Goal: Information Seeking & Learning: Check status

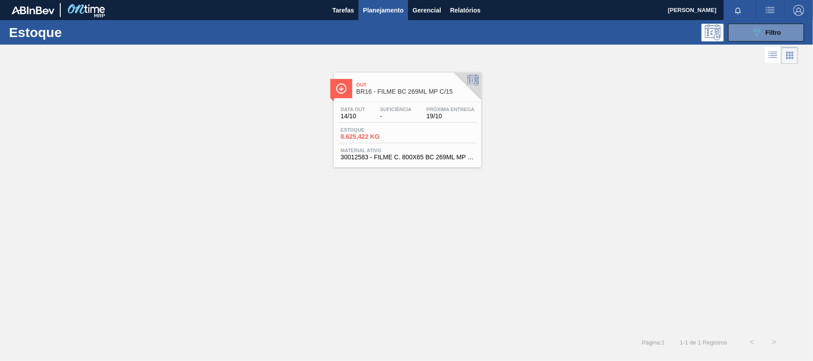
drag, startPoint x: 776, startPoint y: 33, endPoint x: 699, endPoint y: 129, distance: 124.1
click at [773, 34] on span "Filtro" at bounding box center [773, 32] width 16 height 7
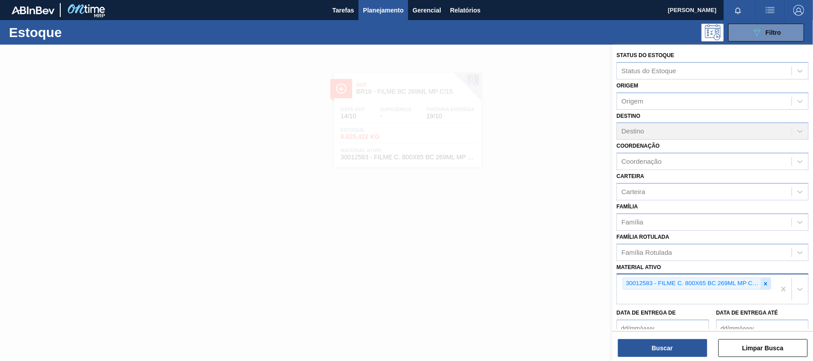
click at [762, 282] on icon at bounding box center [765, 284] width 6 height 6
paste ativo "30012546"
type ativo "30012546"
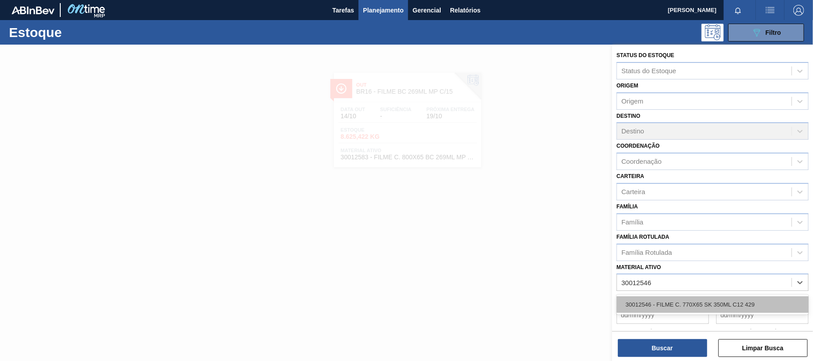
click at [677, 303] on div "30012546 - FILME C. 770X65 SK 350ML C12 429" at bounding box center [712, 304] width 192 height 17
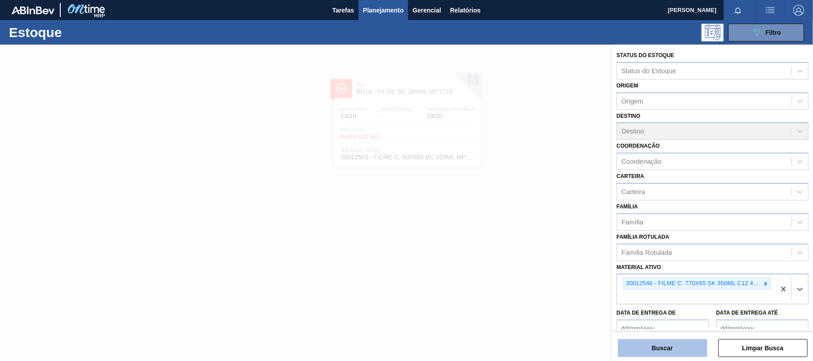
click at [654, 346] on button "Buscar" at bounding box center [662, 348] width 89 height 18
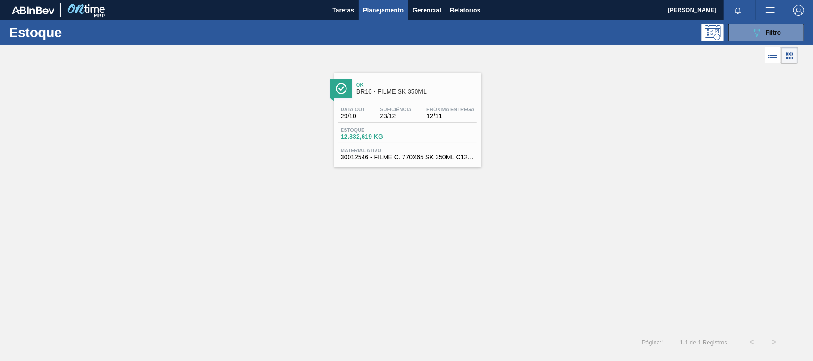
click at [456, 100] on div "Ok BR16 - FILME SK 350ML Data out 29/10 Suficiência 23/12 Próxima Entrega 12/11…" at bounding box center [407, 120] width 147 height 95
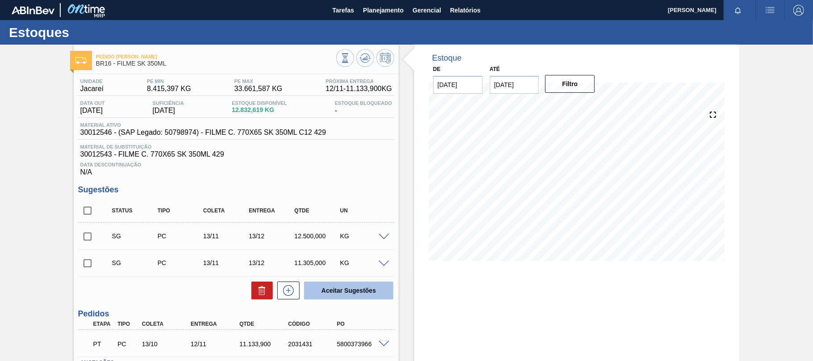
scroll to position [59, 0]
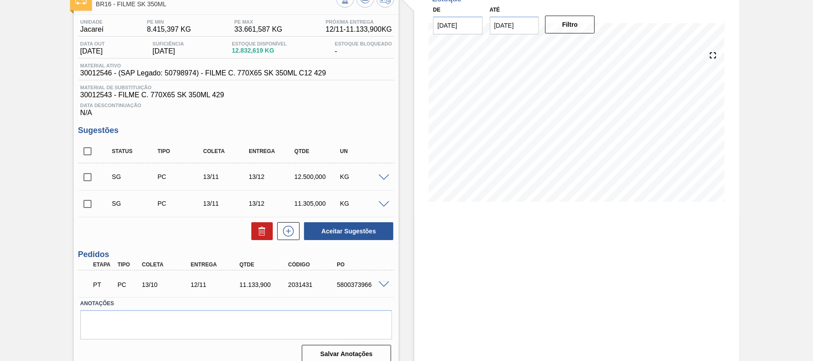
click at [351, 287] on div "5800373966" at bounding box center [362, 284] width 54 height 7
copy div "5800373966"
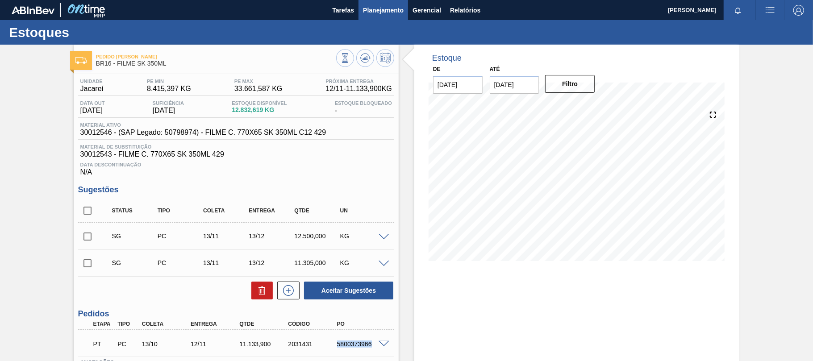
click at [391, 13] on span "Planejamento" at bounding box center [383, 10] width 41 height 11
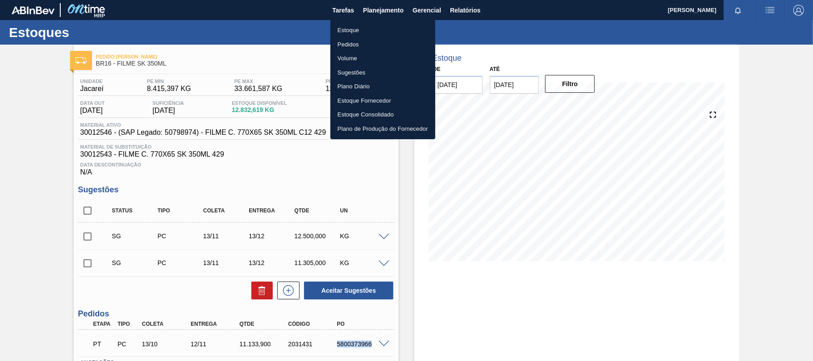
click at [369, 31] on li "Estoque" at bounding box center [382, 30] width 105 height 14
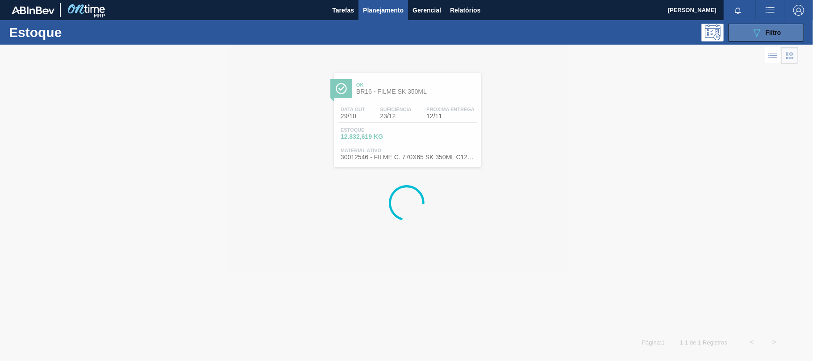
click at [776, 33] on span "Filtro" at bounding box center [773, 32] width 16 height 7
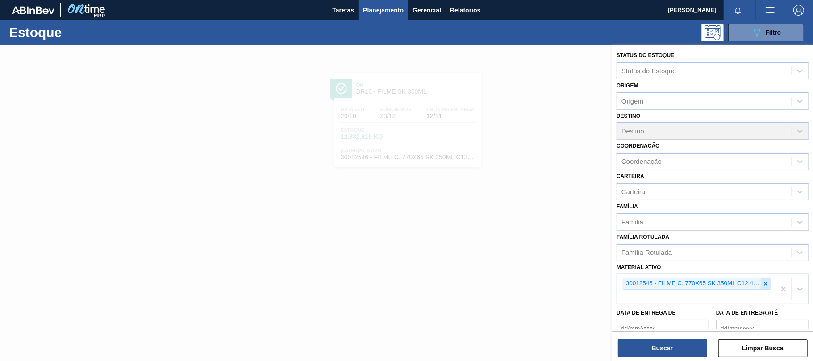
click at [762, 283] on icon at bounding box center [765, 284] width 6 height 6
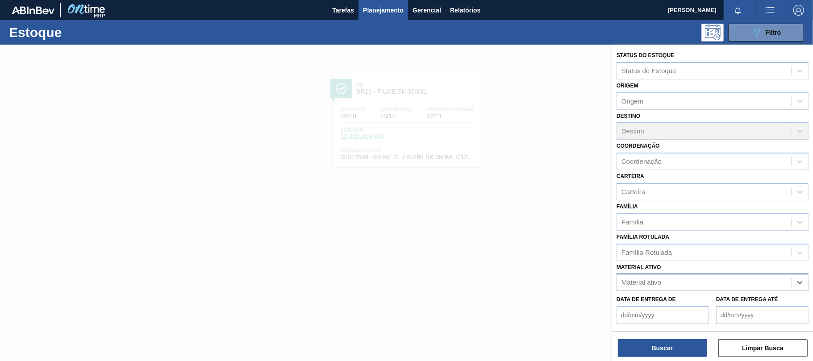
paste ativo "30012510"
type ativo "30012510"
click at [682, 304] on div "30012510 - FILME C. 510X65 SK 350ML MP C18 429" at bounding box center [712, 304] width 192 height 17
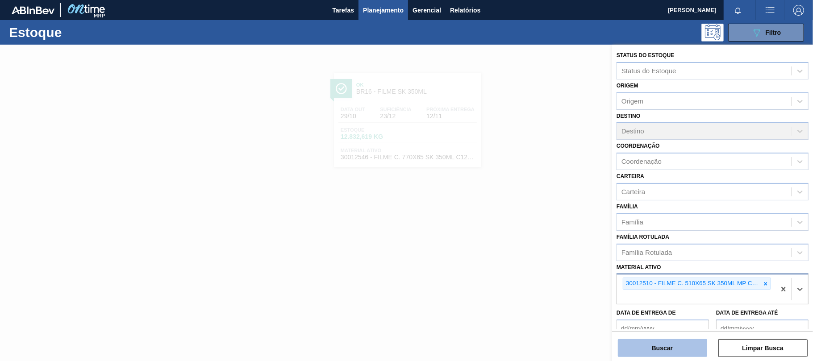
click at [670, 346] on button "Buscar" at bounding box center [662, 348] width 89 height 18
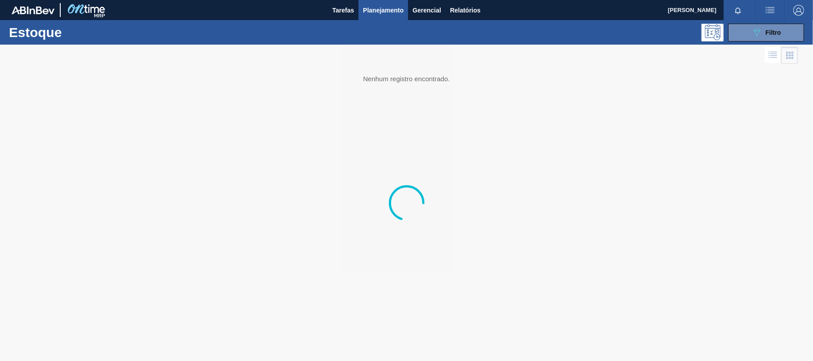
click at [420, 96] on div at bounding box center [406, 203] width 813 height 316
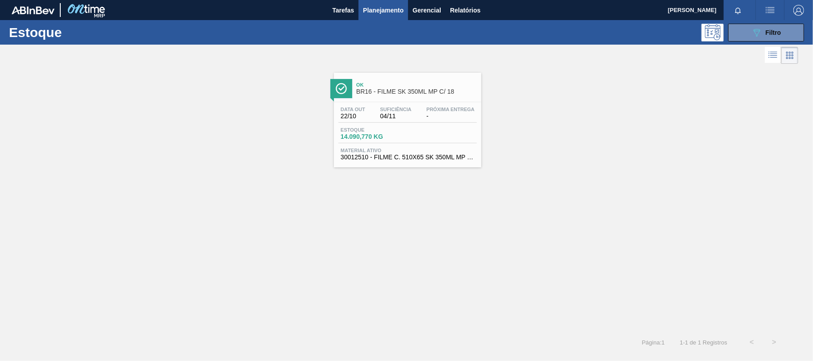
click at [449, 106] on div "Data out 22/10 Suficiência 04/11 Próxima Entrega - Estoque 14.090,770 KG Materi…" at bounding box center [407, 132] width 147 height 61
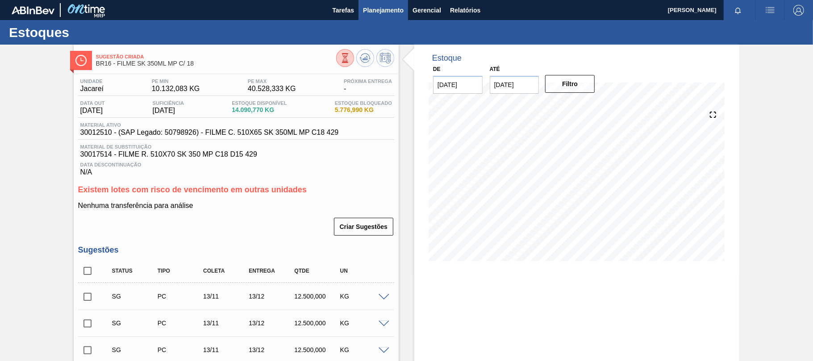
click at [388, 10] on span "Planejamento" at bounding box center [383, 10] width 41 height 11
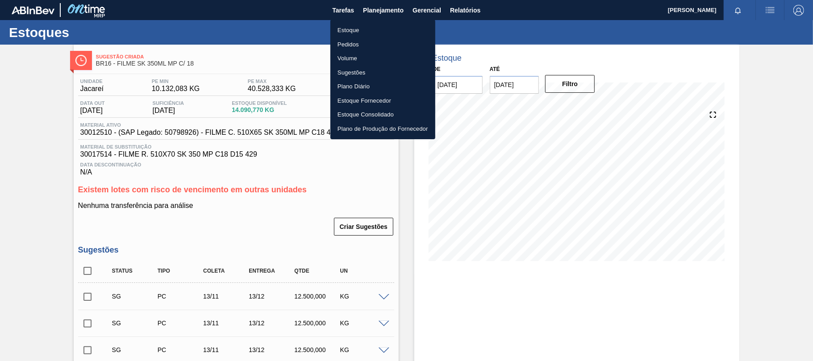
click at [362, 33] on li "Estoque" at bounding box center [382, 30] width 105 height 14
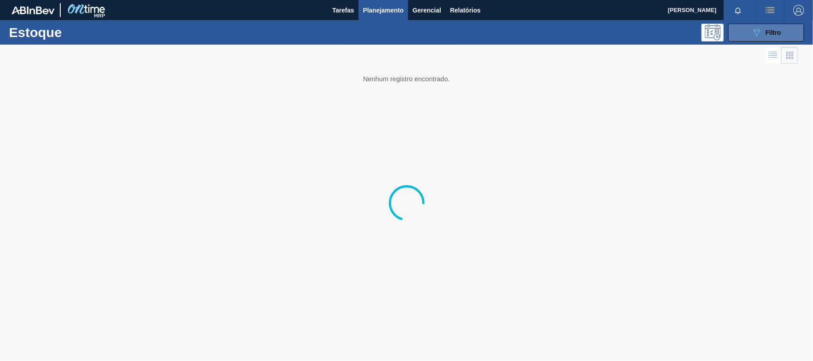
click at [754, 33] on icon "089F7B8B-B2A5-4AFE-B5C0-19BA573D28AC" at bounding box center [756, 32] width 11 height 11
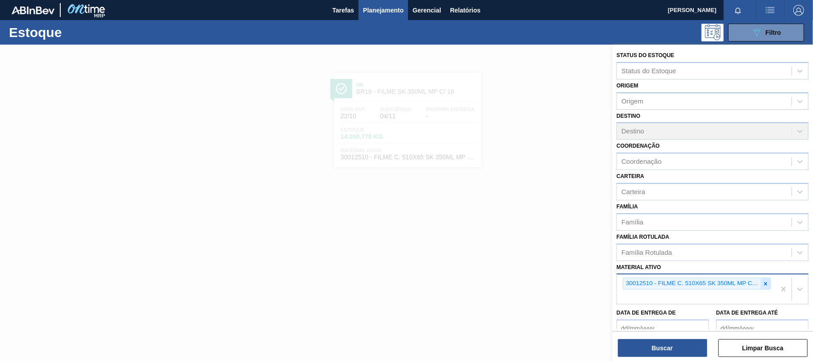
click at [766, 286] on icon at bounding box center [765, 284] width 6 height 6
paste ativo "30033775"
type ativo "30033775"
click at [760, 283] on div at bounding box center [765, 283] width 10 height 11
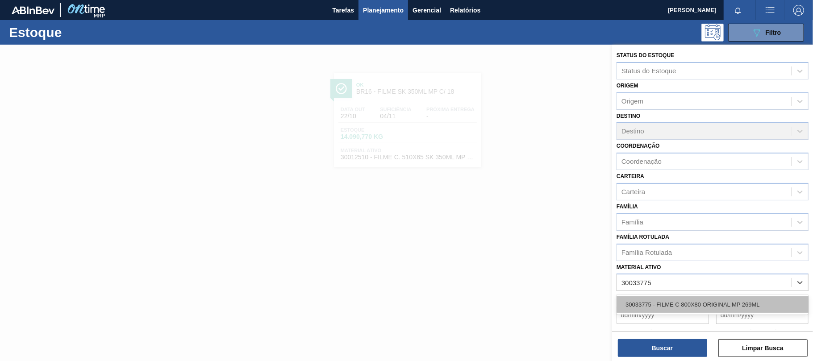
click at [691, 301] on div "30033775 - FILME C 800X80 ORIGINAL MP 269ML" at bounding box center [712, 304] width 192 height 17
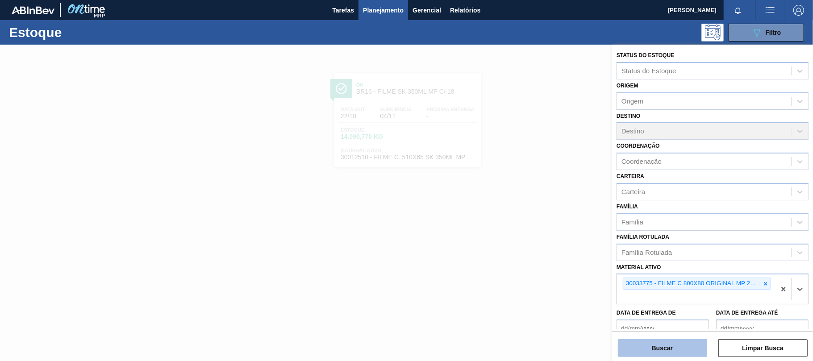
drag, startPoint x: 688, startPoint y: 354, endPoint x: 682, endPoint y: 356, distance: 6.1
click at [686, 358] on div "Status do Estoque Status do Estoque Origem Origem Destino Destino Coordenação C…" at bounding box center [712, 204] width 201 height 318
click at [680, 351] on button "Buscar" at bounding box center [662, 348] width 89 height 18
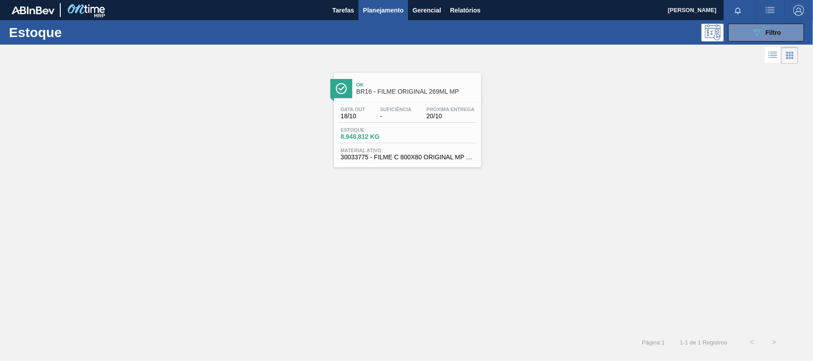
click at [407, 140] on div "Estoque 8.948,812 KG" at bounding box center [407, 135] width 138 height 16
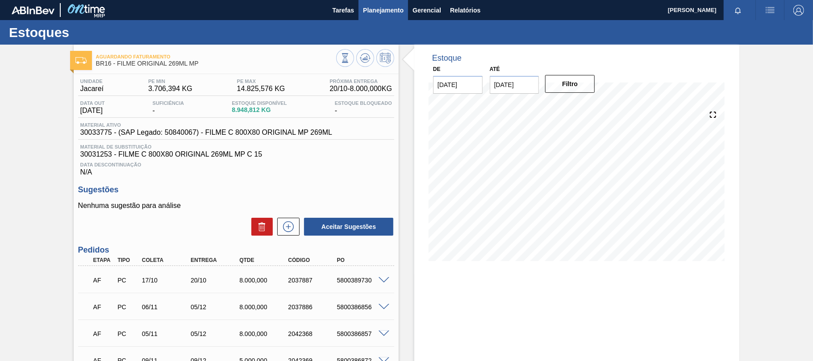
click at [388, 5] on span "Planejamento" at bounding box center [383, 10] width 41 height 11
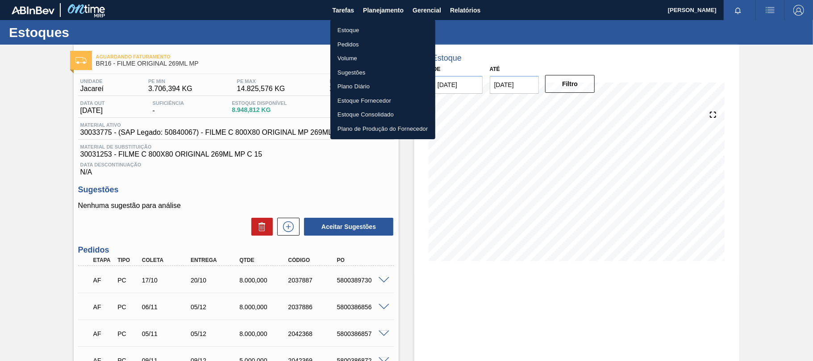
click at [369, 33] on li "Estoque" at bounding box center [382, 30] width 105 height 14
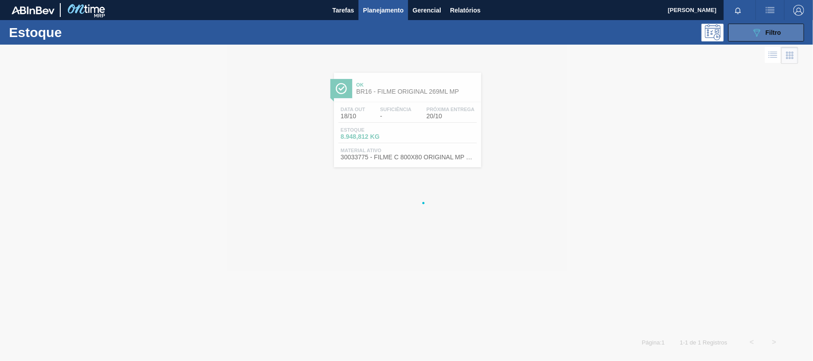
click at [729, 33] on button "089F7B8B-B2A5-4AFE-B5C0-19BA573D28AC Filtro" at bounding box center [766, 33] width 76 height 18
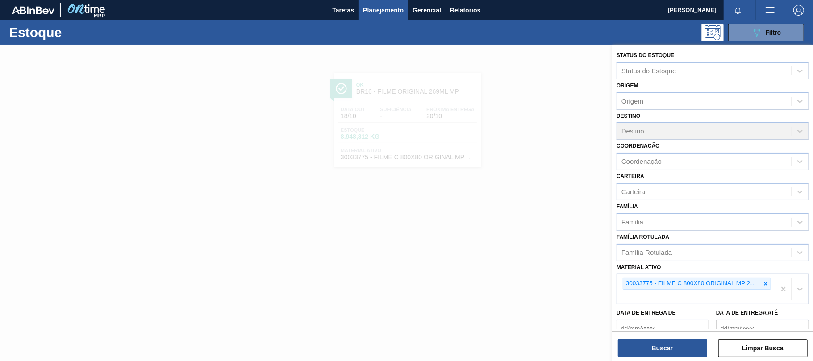
click at [764, 284] on icon at bounding box center [765, 284] width 6 height 6
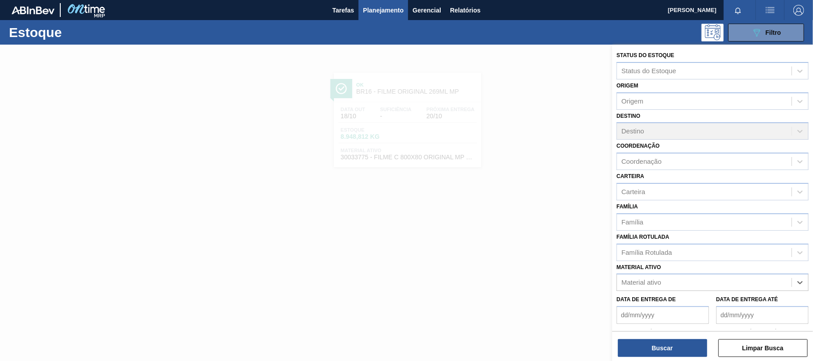
paste ativo "30034180"
type ativo "30034180"
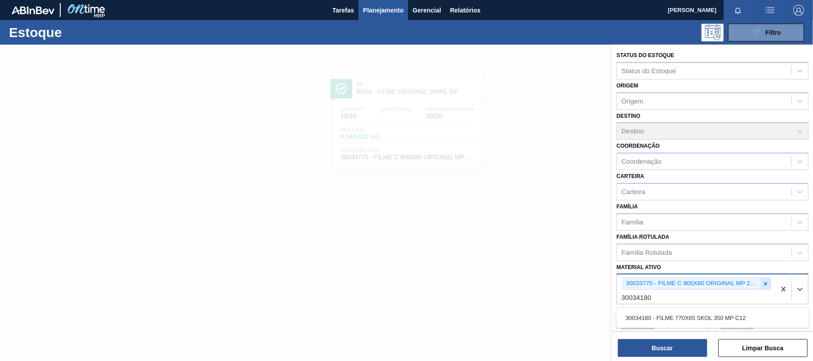
click at [764, 284] on icon at bounding box center [765, 283] width 3 height 3
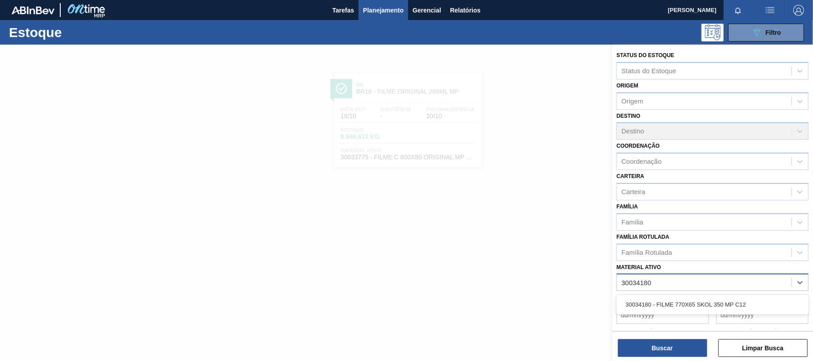
click at [662, 306] on div "30034180 - FILME 770X65 SKOL 350 MP C12" at bounding box center [712, 304] width 192 height 17
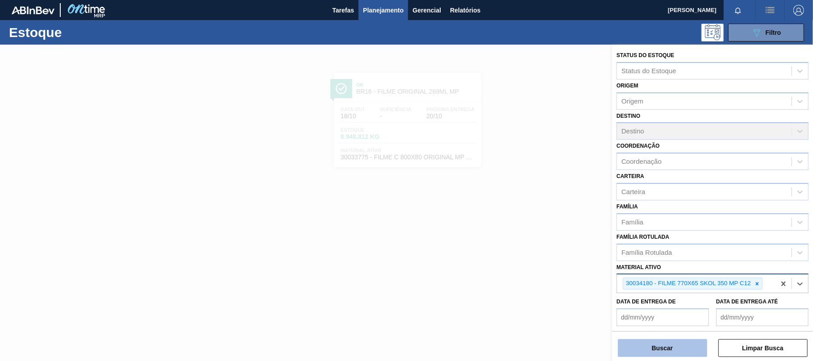
click at [677, 340] on button "Buscar" at bounding box center [662, 348] width 89 height 18
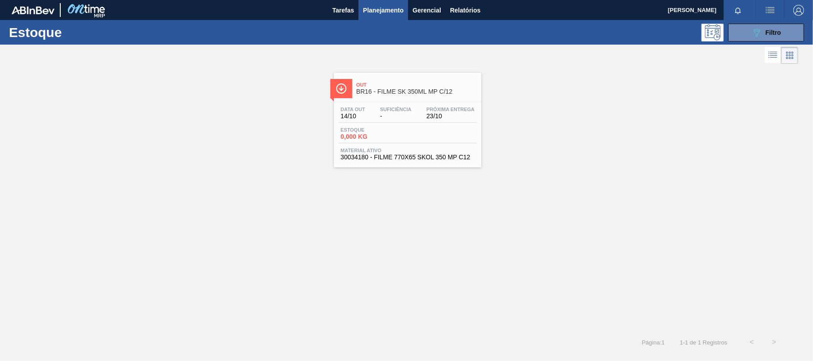
click at [434, 146] on div "Data out 14/10 Suficiência - Próxima Entrega 23/10 Estoque 0,000 KG Material at…" at bounding box center [407, 132] width 147 height 61
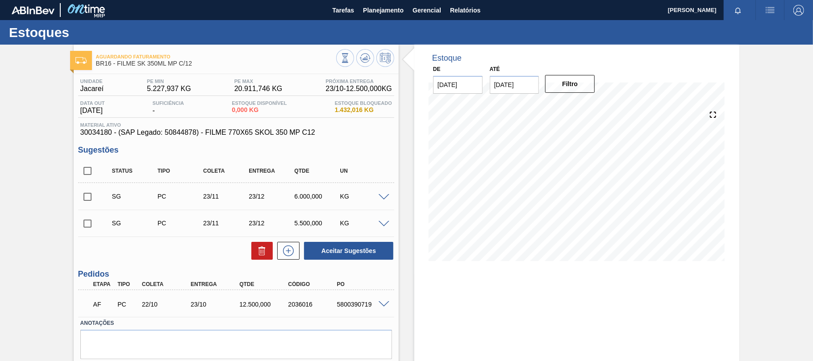
click at [350, 306] on div "5800390719" at bounding box center [362, 304] width 54 height 7
copy div "5800390719"
click at [382, 2] on button "Planejamento" at bounding box center [383, 10] width 50 height 20
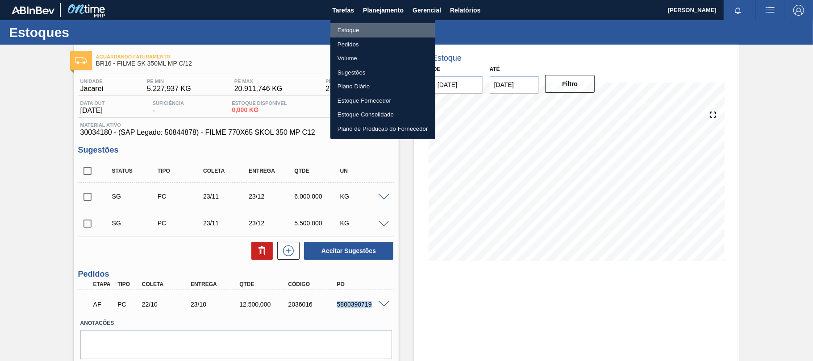
drag, startPoint x: 370, startPoint y: 30, endPoint x: 782, endPoint y: 39, distance: 412.4
click at [371, 31] on li "Estoque" at bounding box center [382, 30] width 105 height 14
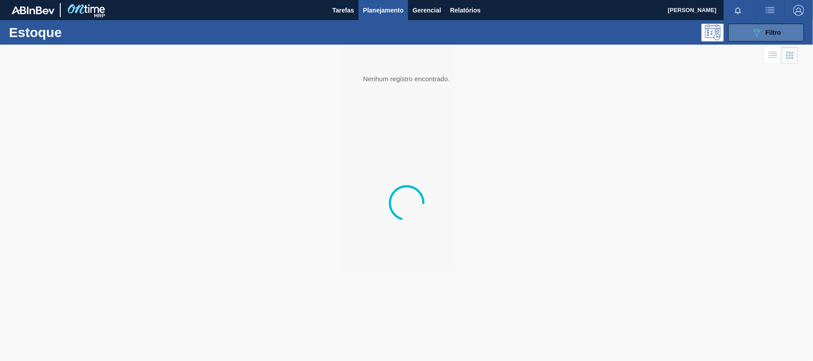
click at [788, 34] on button "089F7B8B-B2A5-4AFE-B5C0-19BA573D28AC Filtro" at bounding box center [766, 33] width 76 height 18
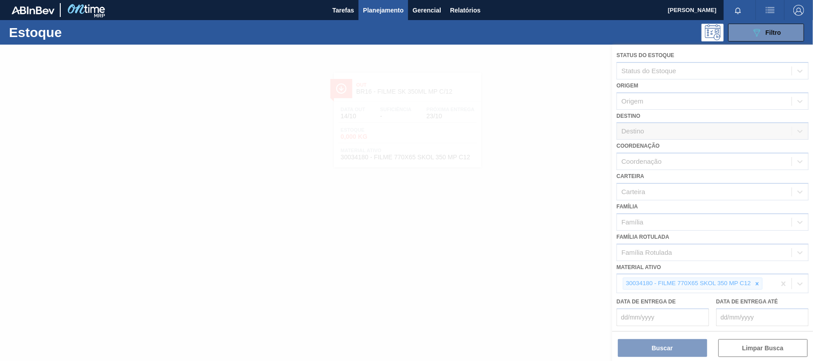
click at [755, 283] on div at bounding box center [406, 203] width 813 height 316
click at [755, 285] on div at bounding box center [406, 203] width 813 height 316
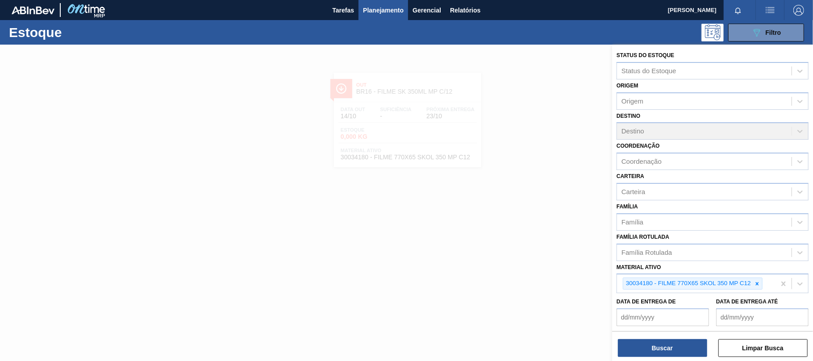
click at [757, 282] on icon at bounding box center [756, 283] width 3 height 3
paste ativo "30012583"
type ativo "30012583"
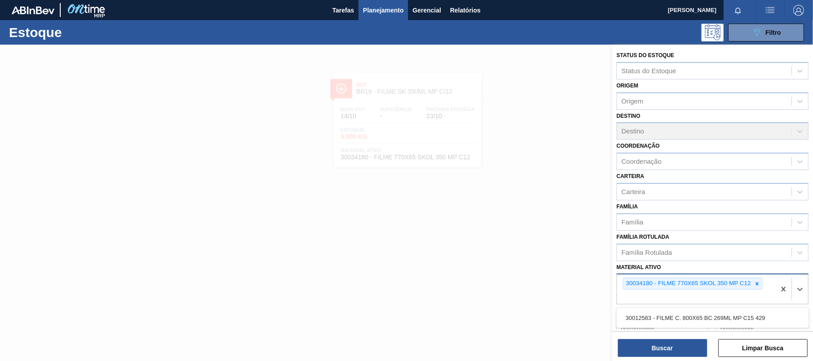
click at [694, 290] on div "30034180 - FILME 770X65 SKOL 350 MP C12 30012583" at bounding box center [696, 288] width 158 height 29
click at [753, 286] on div at bounding box center [757, 283] width 10 height 11
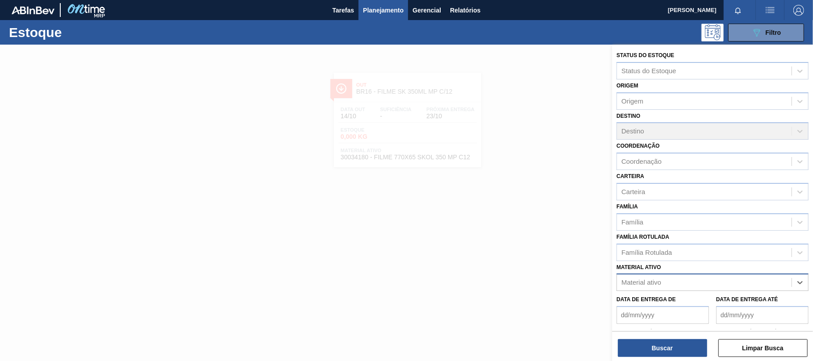
click at [755, 282] on div "Material ativo" at bounding box center [704, 282] width 174 height 13
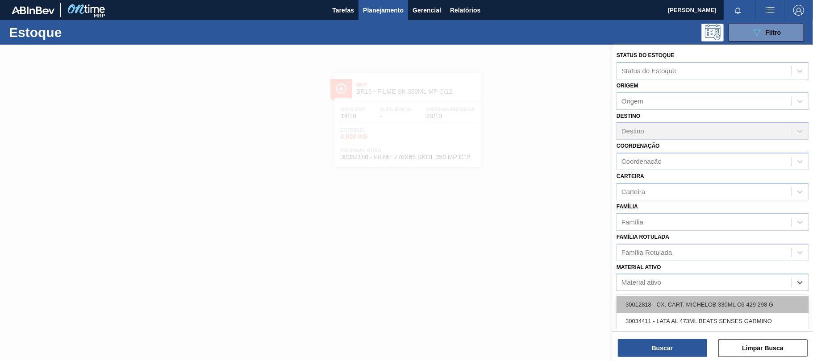
paste ativo "30012583"
type ativo "30012583"
click at [695, 300] on div "30012583 - FILME C. 800X65 BC 269ML MP C15 429" at bounding box center [712, 304] width 192 height 17
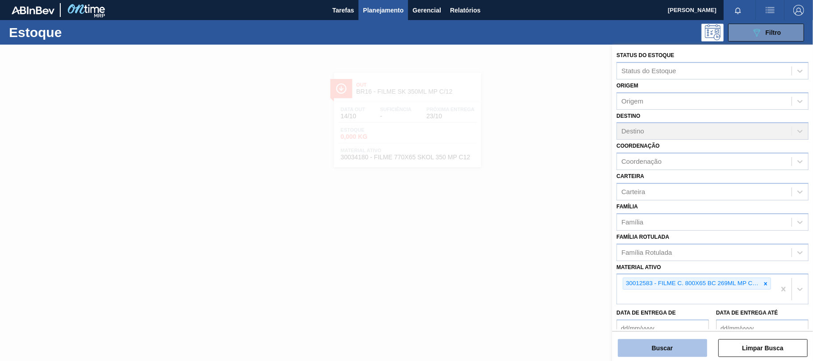
click at [677, 339] on button "Buscar" at bounding box center [662, 348] width 89 height 18
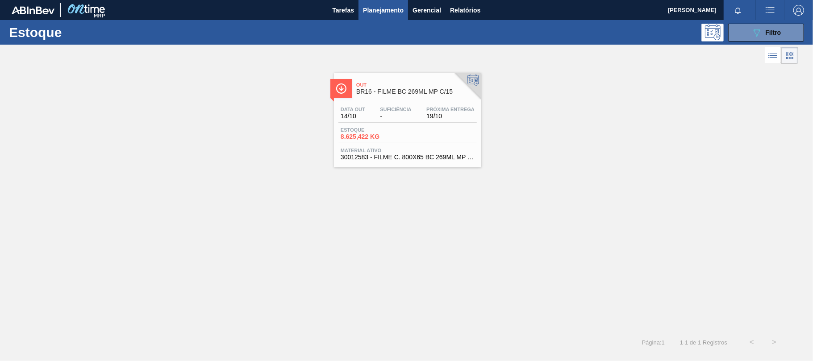
click at [411, 129] on div "Estoque 8.625,422 KG" at bounding box center [407, 135] width 138 height 16
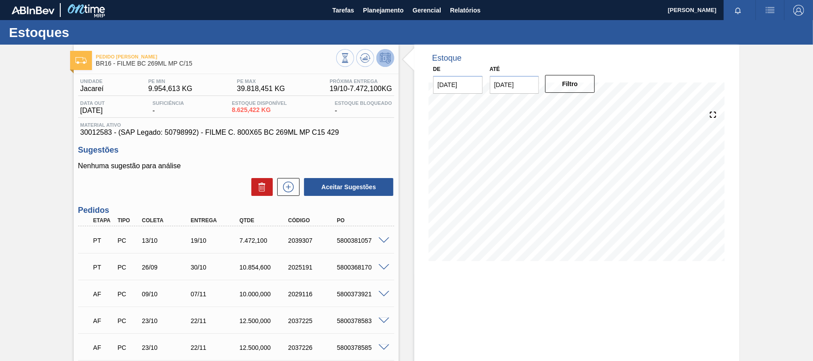
click at [386, 238] on span at bounding box center [383, 240] width 11 height 7
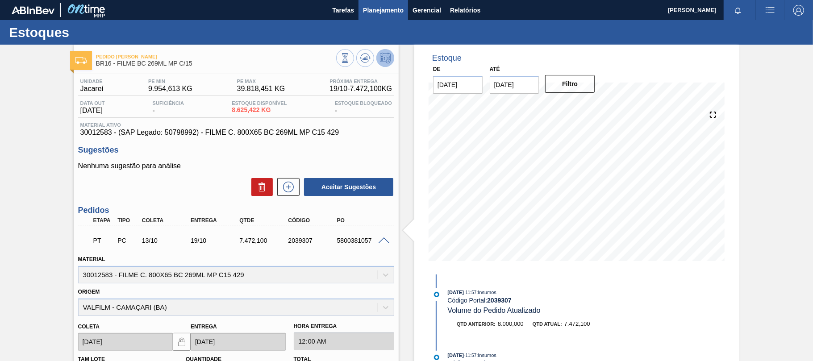
click at [379, 13] on span "Planejamento" at bounding box center [383, 10] width 41 height 11
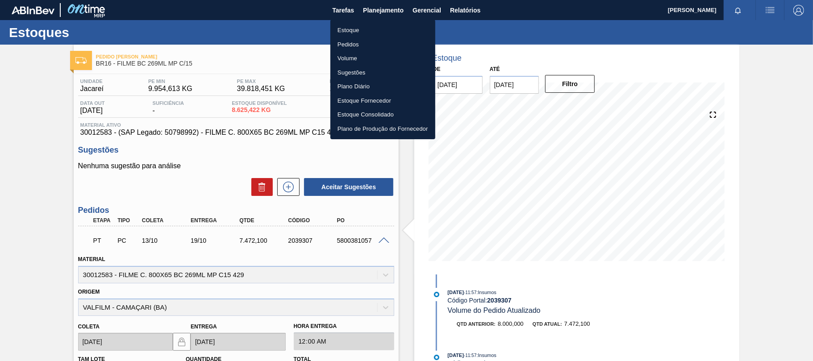
click at [361, 29] on li "Estoque" at bounding box center [382, 30] width 105 height 14
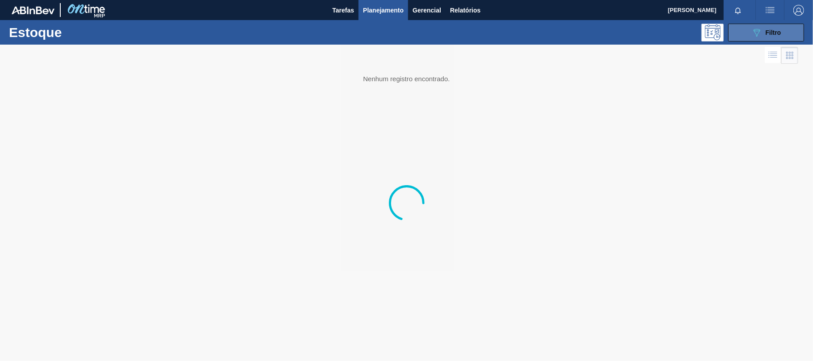
click at [770, 34] on span "Filtro" at bounding box center [773, 32] width 16 height 7
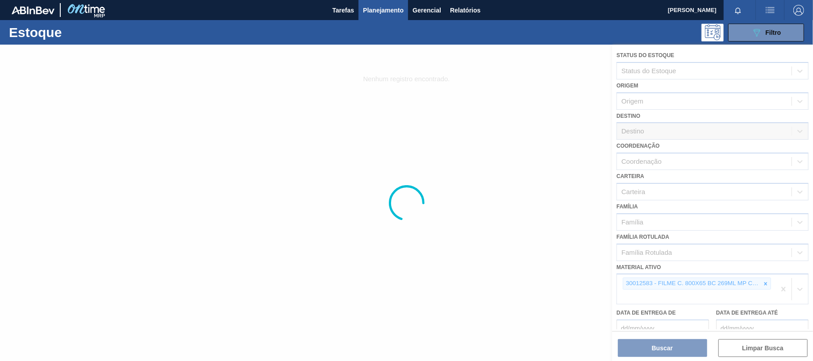
click at [766, 284] on div at bounding box center [406, 203] width 813 height 316
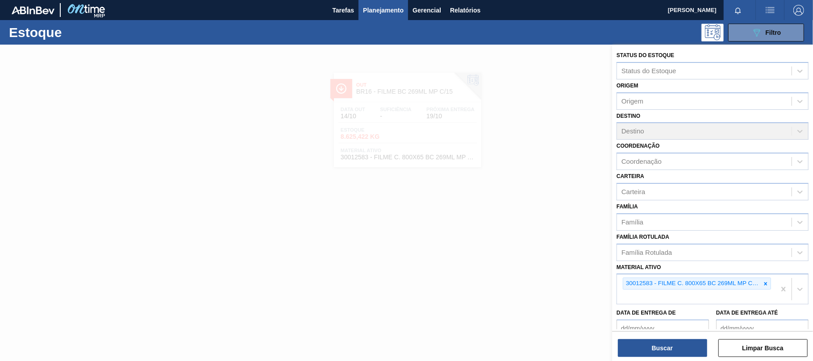
click at [763, 284] on icon at bounding box center [765, 284] width 6 height 6
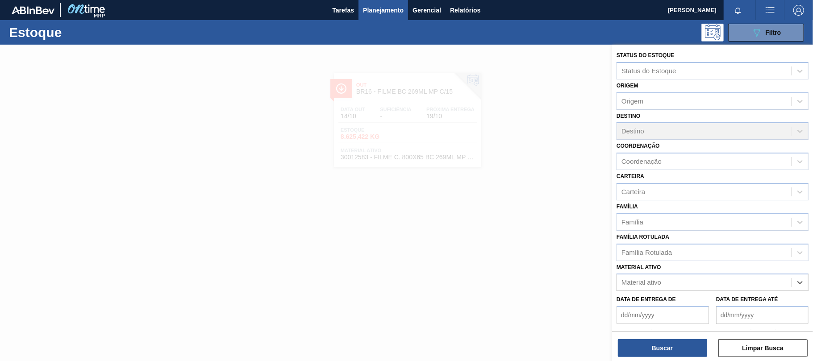
paste ativo "30012739"
type ativo "30012739"
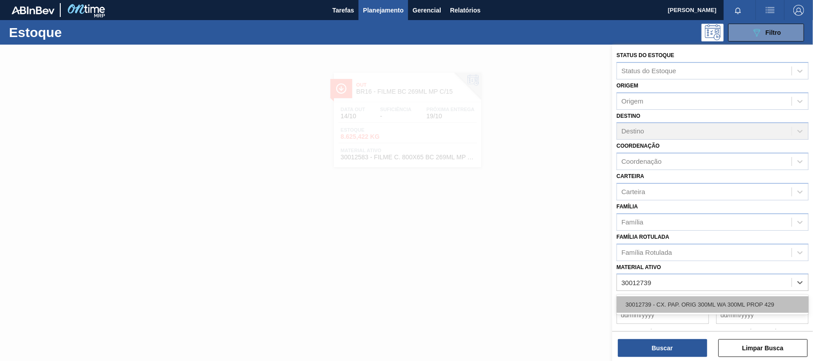
click at [654, 304] on div "30012739 - CX. PAP. ORIG 300ML WA 300ML PROP 429" at bounding box center [712, 304] width 192 height 17
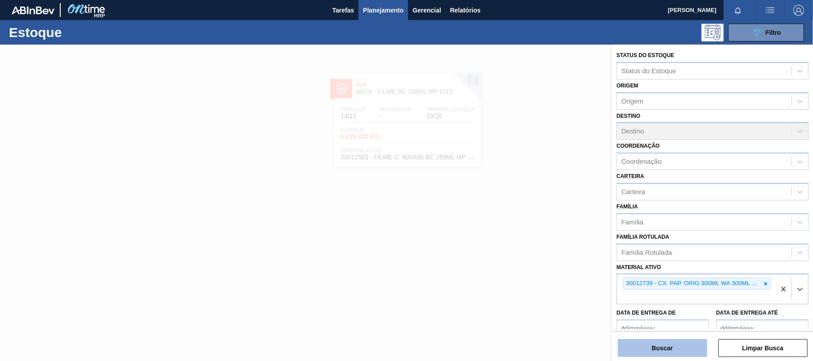
click at [657, 351] on button "Buscar" at bounding box center [662, 348] width 89 height 18
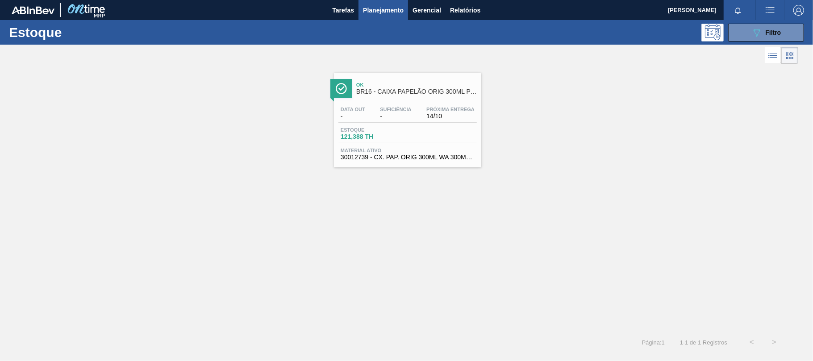
click at [469, 129] on div "Estoque 121,388 TH" at bounding box center [407, 135] width 138 height 16
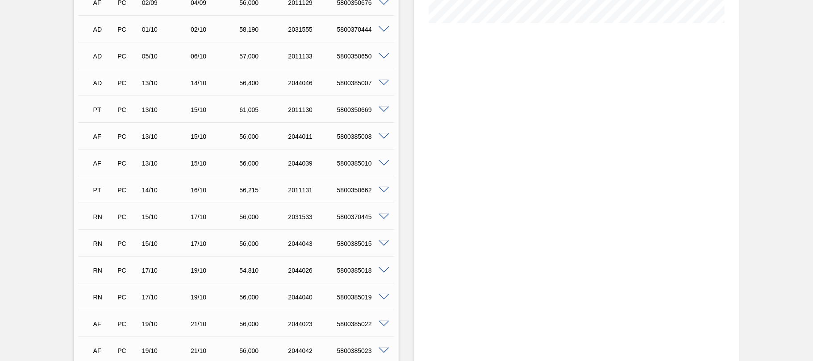
scroll to position [416, 0]
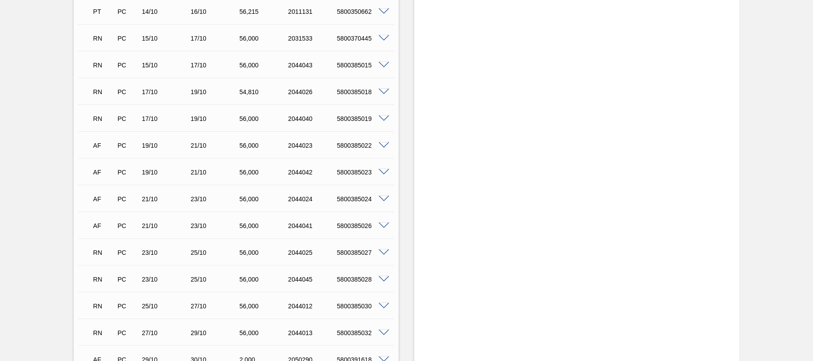
click at [220, 196] on div "23/10" at bounding box center [215, 198] width 54 height 7
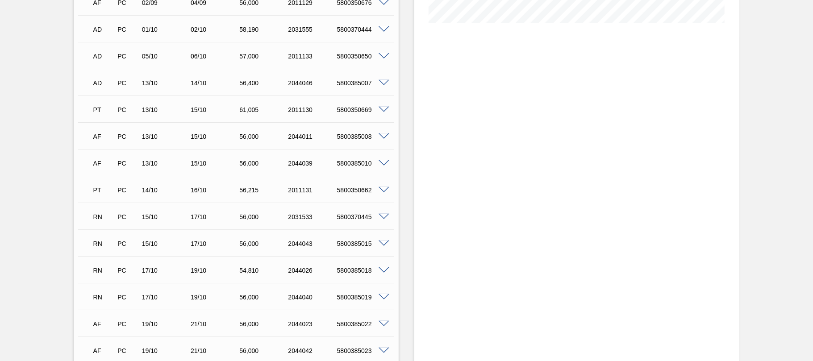
scroll to position [0, 0]
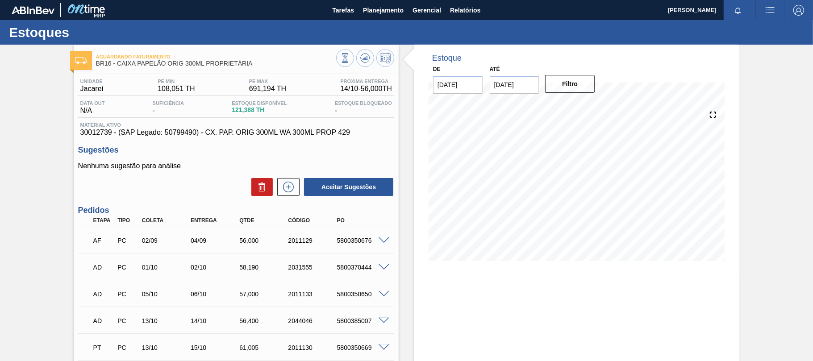
click at [391, 24] on div "Estoques" at bounding box center [406, 32] width 813 height 25
click at [389, 12] on span "Planejamento" at bounding box center [383, 10] width 41 height 11
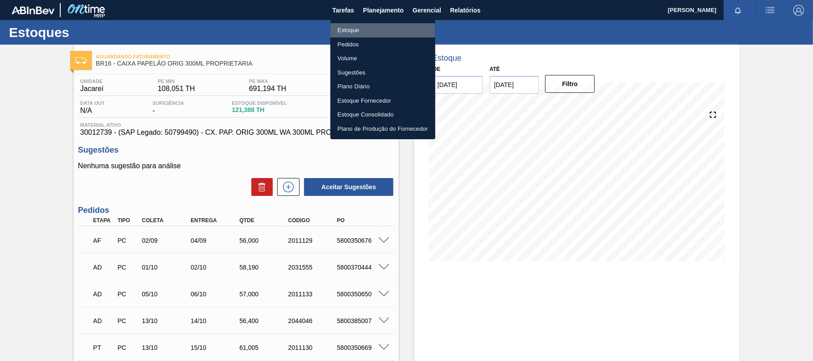
click at [362, 30] on li "Estoque" at bounding box center [382, 30] width 105 height 14
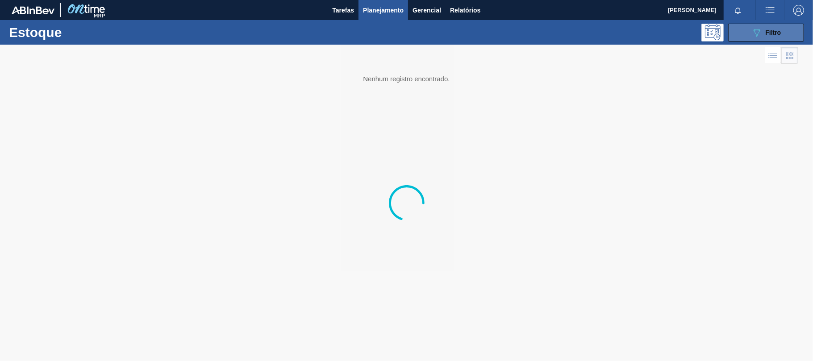
click at [787, 29] on button "089F7B8B-B2A5-4AFE-B5C0-19BA573D28AC Filtro" at bounding box center [766, 33] width 76 height 18
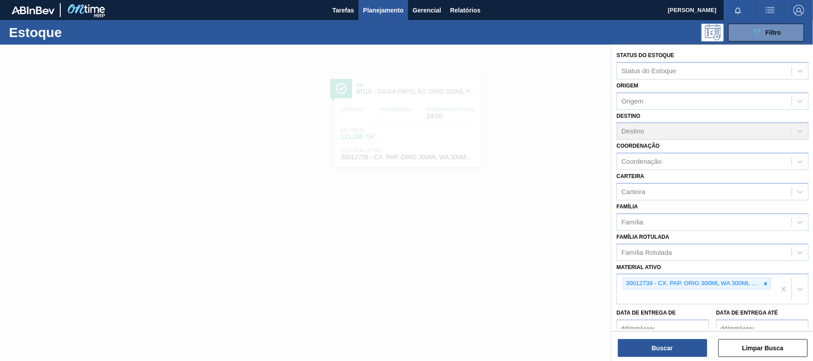
click at [764, 282] on icon at bounding box center [765, 283] width 3 height 3
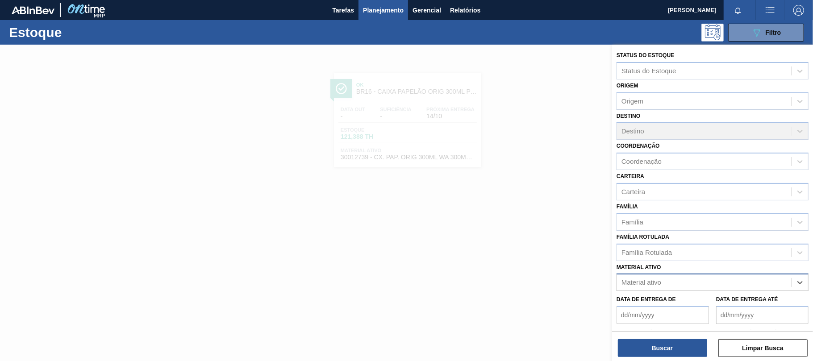
paste ativo "30034418"
type ativo "30034418"
click at [689, 307] on div "30034418 - CX CARTAO SENSES GARMINO 269ML LN C6" at bounding box center [712, 304] width 192 height 17
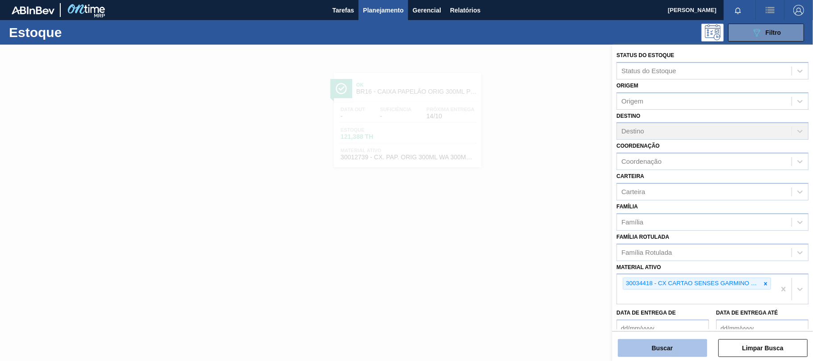
drag, startPoint x: 668, startPoint y: 341, endPoint x: 660, endPoint y: 339, distance: 8.8
click at [660, 339] on button "Buscar" at bounding box center [662, 348] width 89 height 18
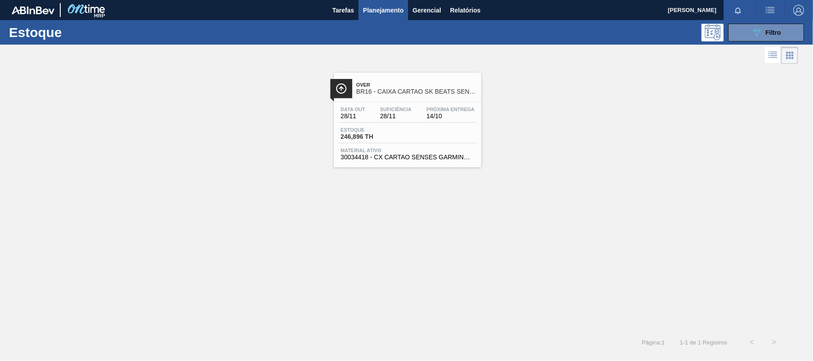
click at [447, 162] on div "Data out 28/11 Suficiência 28/11 Próxima Entrega 14/10 Estoque 246,896 TH Mater…" at bounding box center [407, 132] width 147 height 61
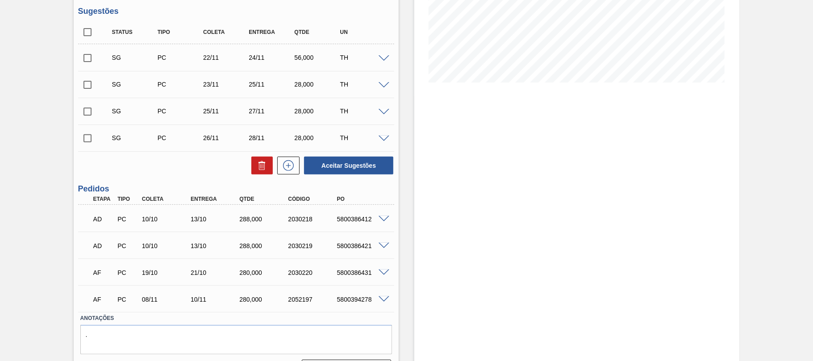
scroll to position [203, 0]
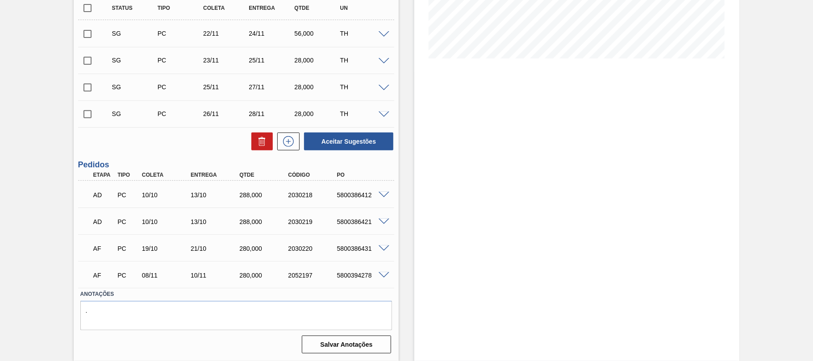
drag, startPoint x: 264, startPoint y: 257, endPoint x: 279, endPoint y: 248, distance: 17.8
click at [264, 257] on div "AF PC 19/10 21/10 280,000 2030220 5800386431" at bounding box center [236, 248] width 316 height 22
click at [378, 246] on span at bounding box center [383, 248] width 11 height 7
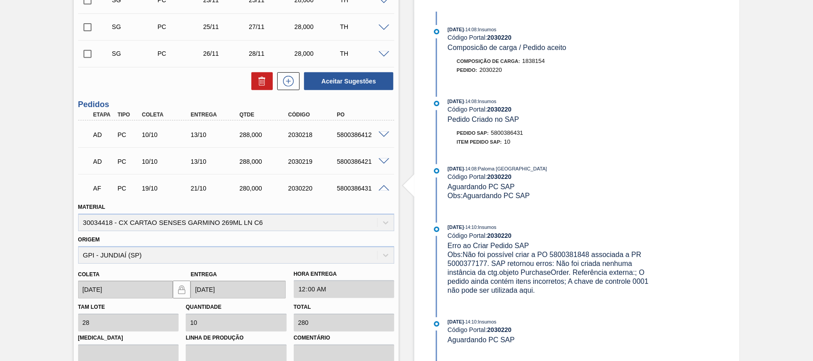
scroll to position [322, 0]
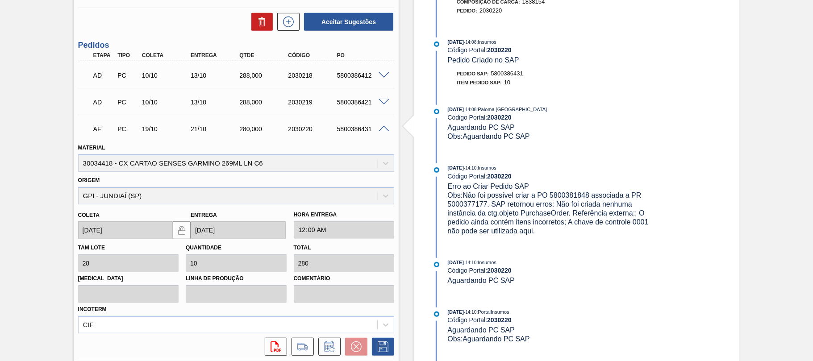
click at [381, 125] on div at bounding box center [385, 128] width 18 height 7
click at [382, 131] on span at bounding box center [383, 129] width 11 height 7
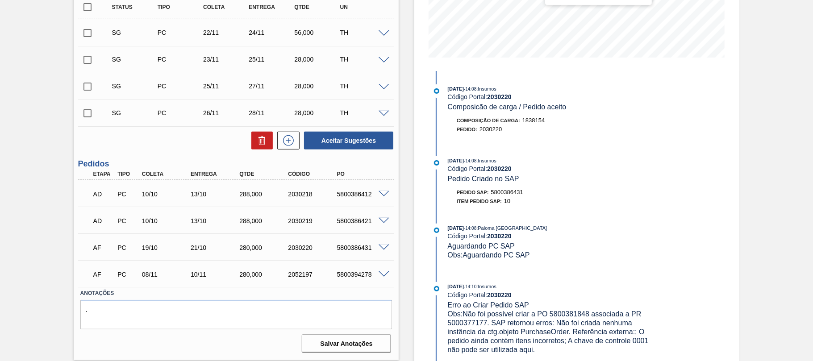
scroll to position [0, 0]
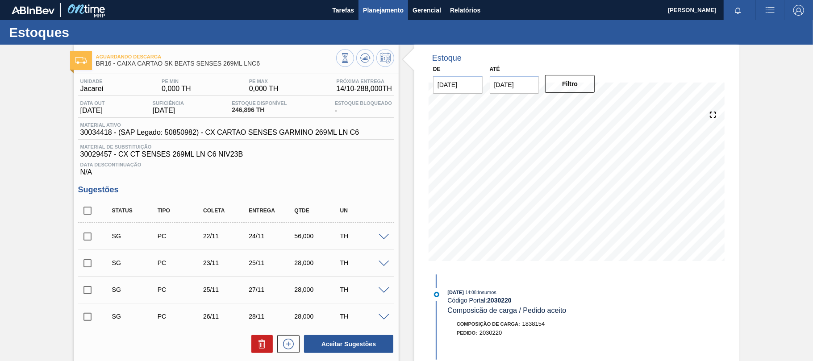
click at [403, 9] on button "Planejamento" at bounding box center [383, 10] width 50 height 20
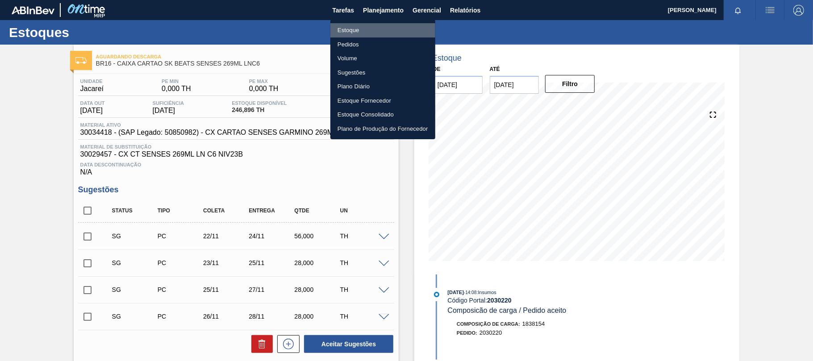
click at [382, 33] on li "Estoque" at bounding box center [382, 30] width 105 height 14
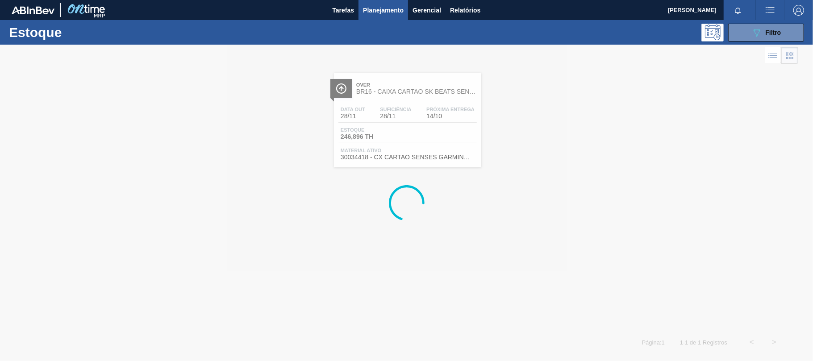
click at [762, 46] on div at bounding box center [406, 203] width 813 height 316
click at [759, 37] on button "089F7B8B-B2A5-4AFE-B5C0-19BA573D28AC Filtro" at bounding box center [766, 33] width 76 height 18
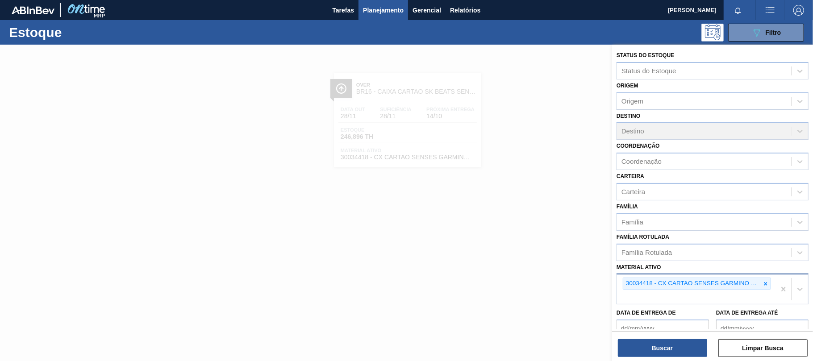
click at [765, 281] on icon at bounding box center [765, 284] width 6 height 6
paste ativo "30003376"
type ativo "30003376"
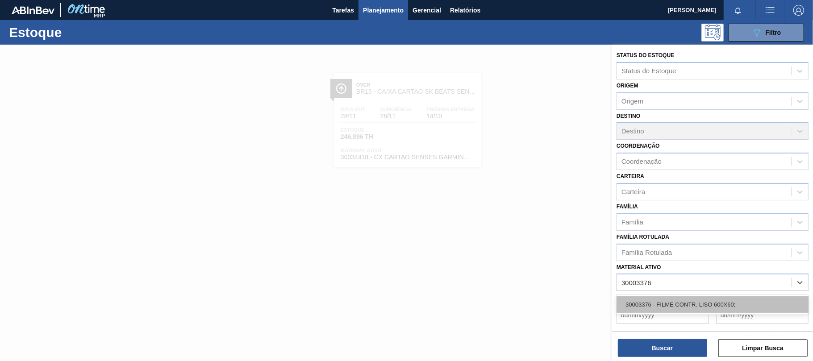
click at [689, 309] on div "30003376 - FILME CONTR. LISO 600X60;" at bounding box center [712, 304] width 192 height 17
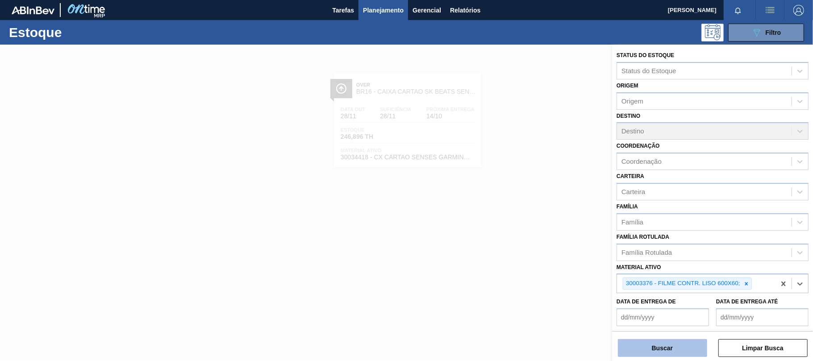
click at [663, 353] on button "Buscar" at bounding box center [662, 348] width 89 height 18
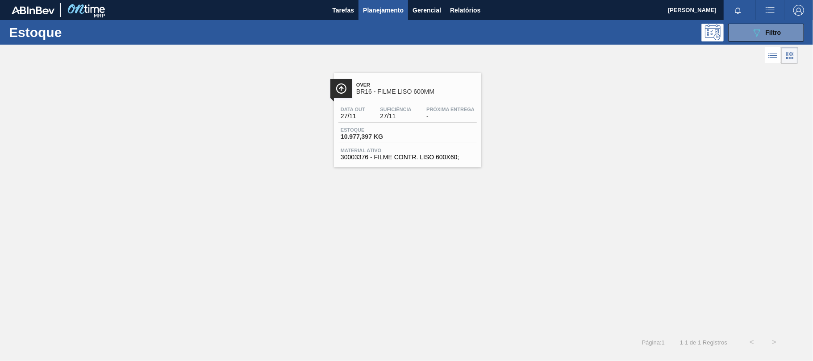
click at [432, 134] on div "Estoque 10.977,397 KG" at bounding box center [407, 135] width 138 height 16
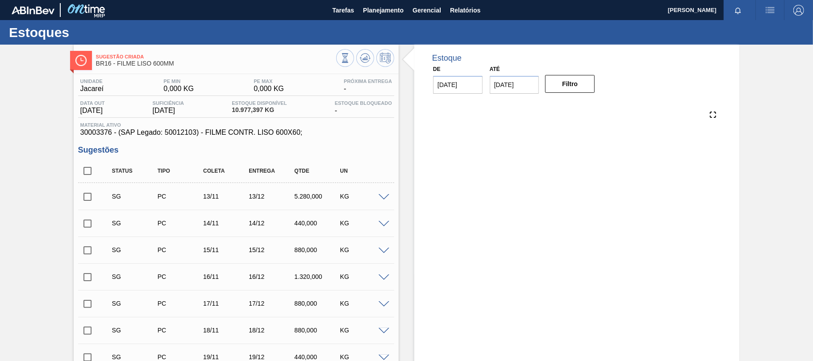
click at [336, 134] on span "30003376 - (SAP Legado: 50012103) - FILME CONTR. LISO 600X60;" at bounding box center [235, 133] width 311 height 8
click at [390, 6] on span "Planejamento" at bounding box center [383, 10] width 41 height 11
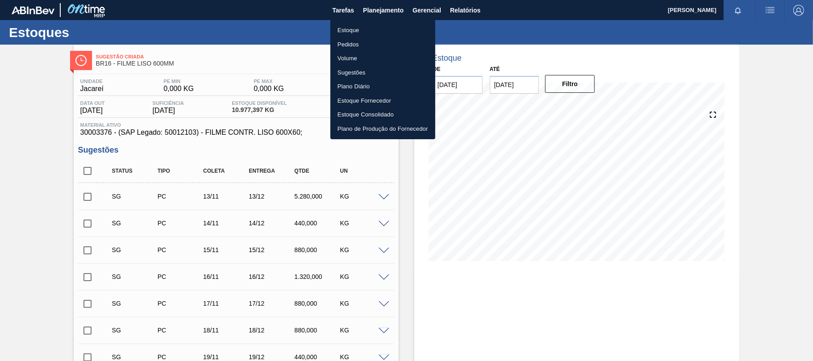
click at [361, 28] on li "Estoque" at bounding box center [382, 30] width 105 height 14
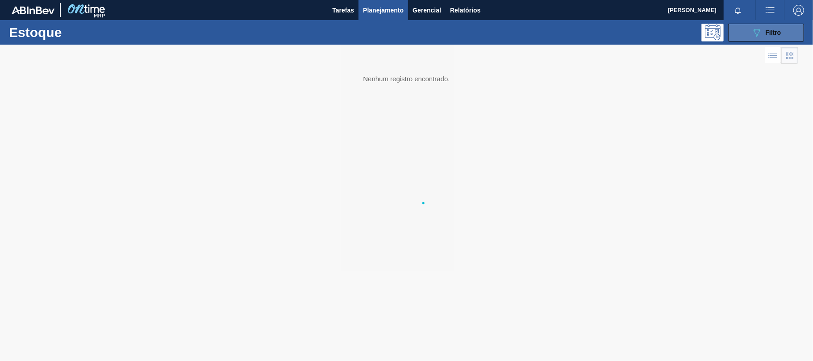
click at [766, 29] on span "Filtro" at bounding box center [773, 32] width 16 height 7
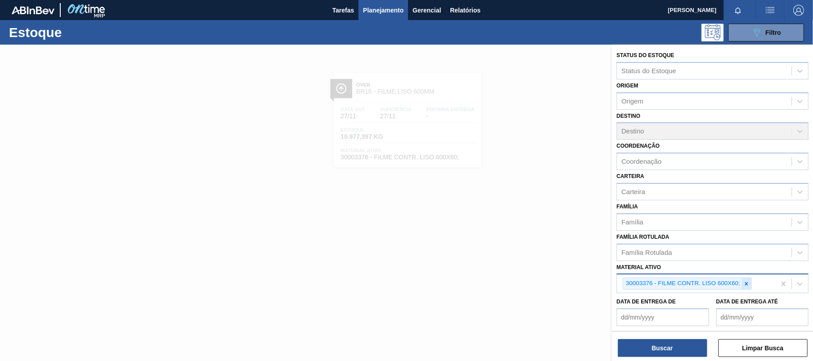
click at [747, 286] on div at bounding box center [746, 283] width 10 height 11
paste ativo "30031881"
type ativo "30031881"
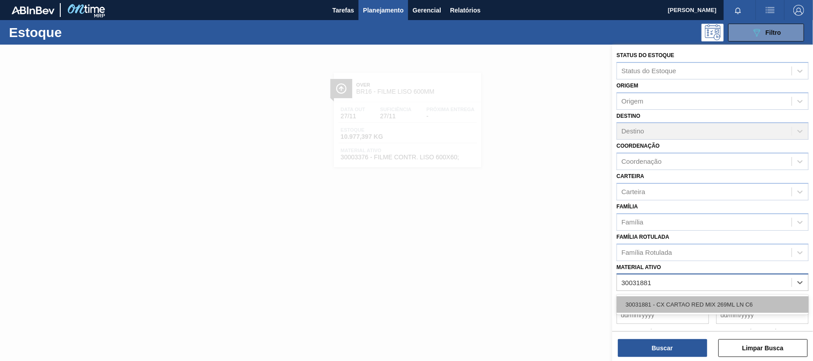
click at [677, 307] on div "30031881 - CX CARTAO RED MIX 269ML LN C6" at bounding box center [712, 304] width 192 height 17
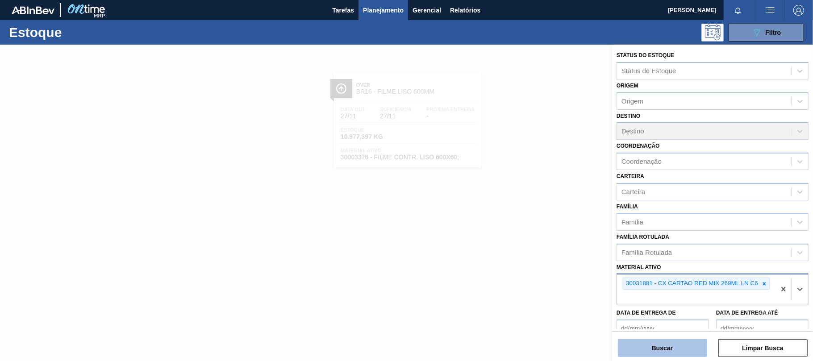
click at [667, 351] on button "Buscar" at bounding box center [662, 348] width 89 height 18
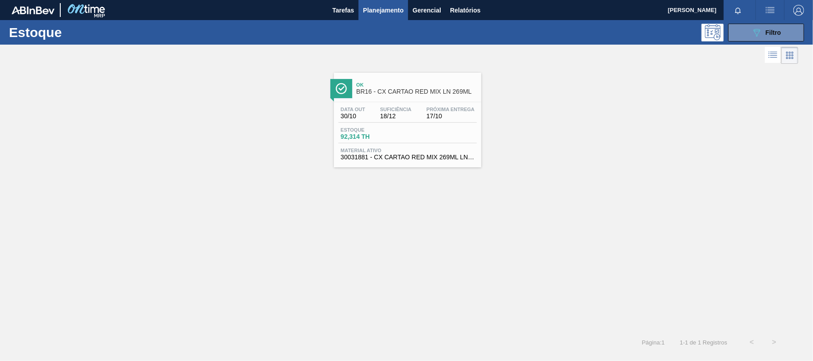
click at [413, 115] on div "Suficiência 18/12" at bounding box center [396, 113] width 36 height 13
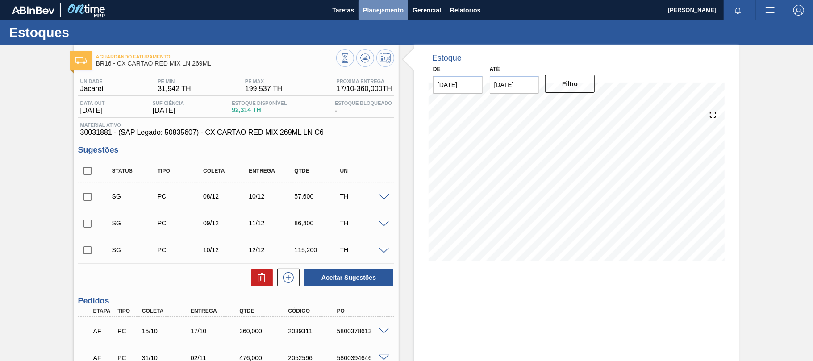
click at [389, 5] on span "Planejamento" at bounding box center [383, 10] width 41 height 11
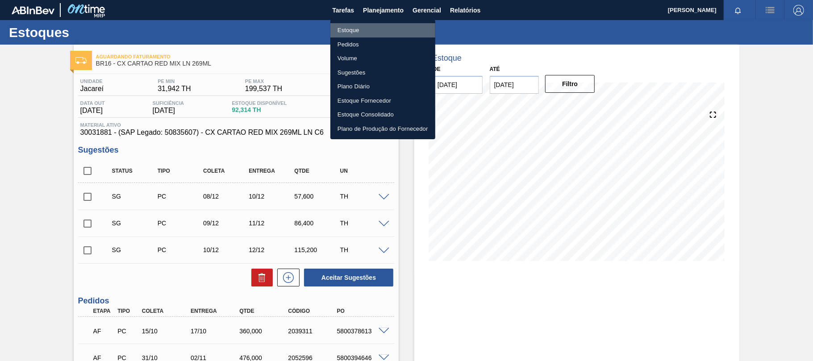
click at [361, 29] on li "Estoque" at bounding box center [382, 30] width 105 height 14
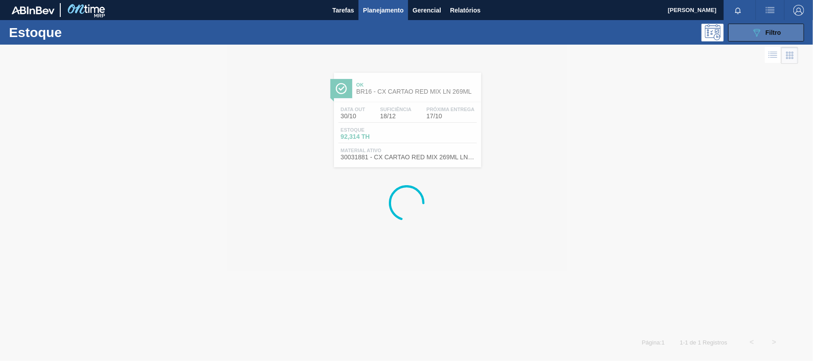
click at [794, 26] on button "089F7B8B-B2A5-4AFE-B5C0-19BA573D28AC Filtro" at bounding box center [766, 33] width 76 height 18
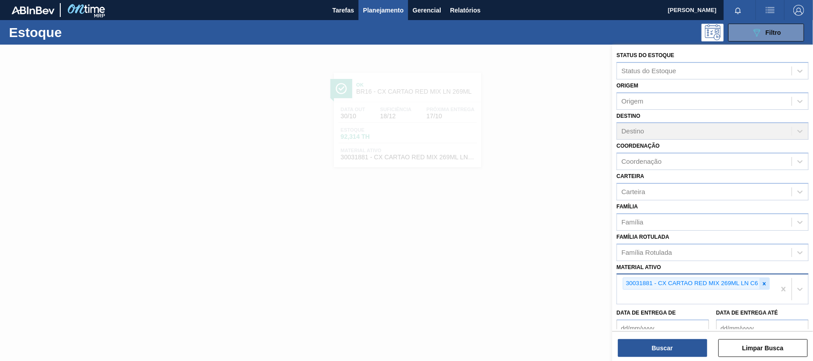
click at [764, 281] on icon at bounding box center [764, 284] width 6 height 6
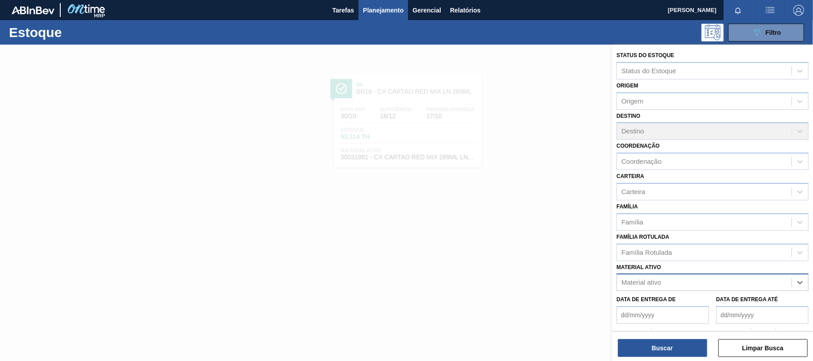
paste ativo "30018586"
type ativo "30018586"
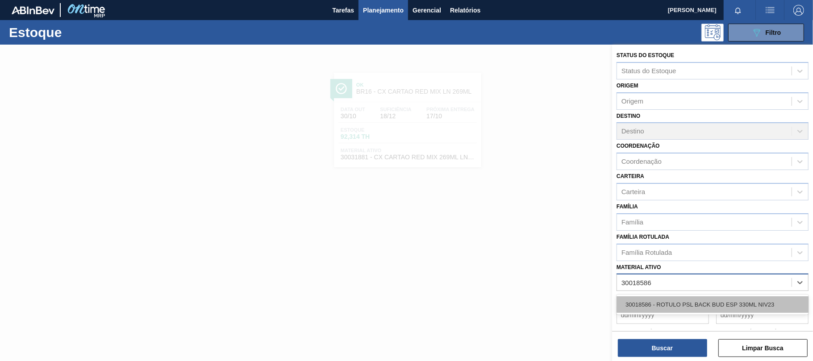
click at [681, 307] on div "30018586 - ROTULO PSL BACK BUD ESP 330ML NIV23" at bounding box center [712, 304] width 192 height 17
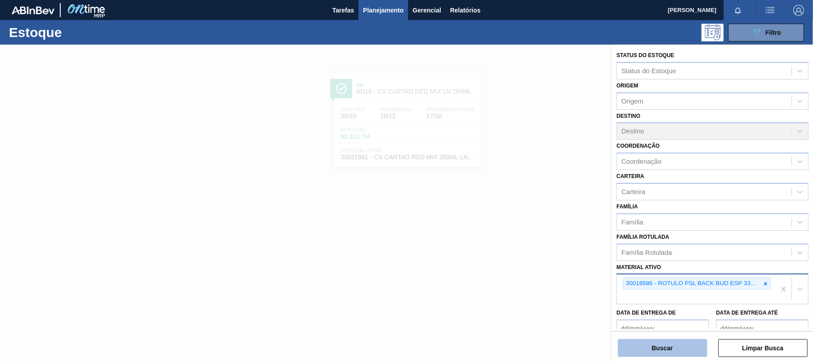
click at [663, 341] on button "Buscar" at bounding box center [662, 348] width 89 height 18
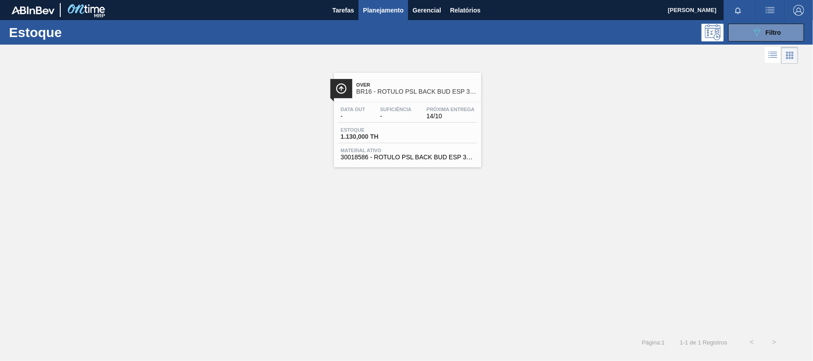
click at [453, 141] on div "Estoque 1.130,000 TH" at bounding box center [407, 135] width 138 height 16
